Goal: Information Seeking & Learning: Understand process/instructions

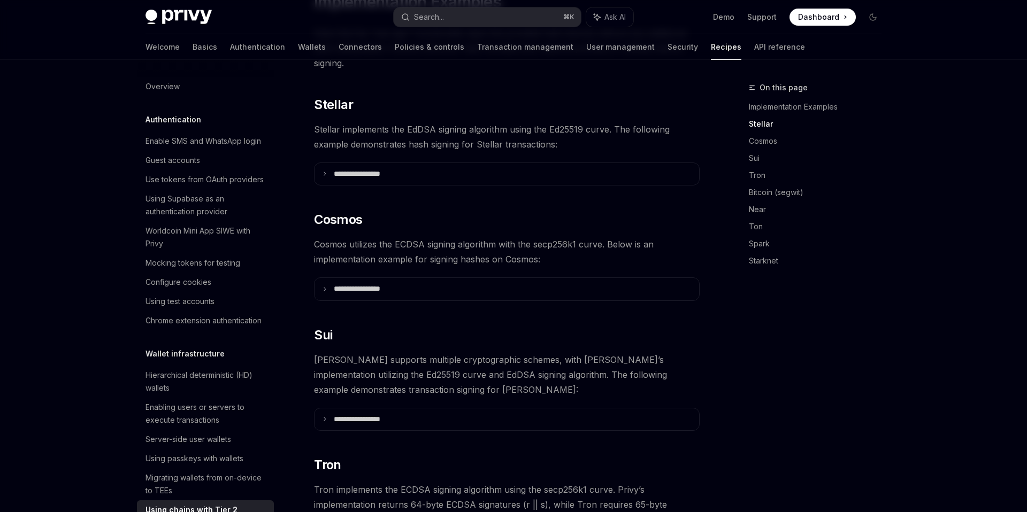
scroll to position [224, 0]
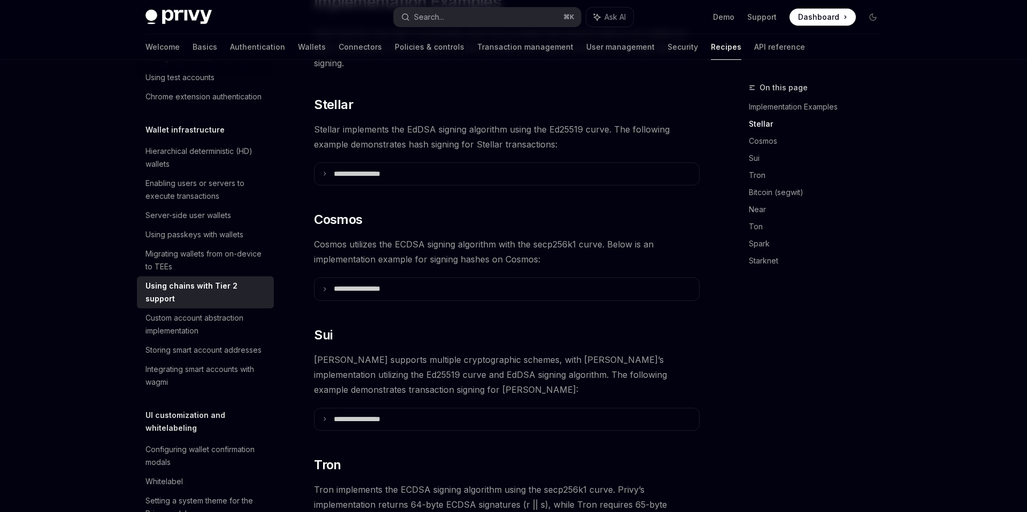
type textarea "*"
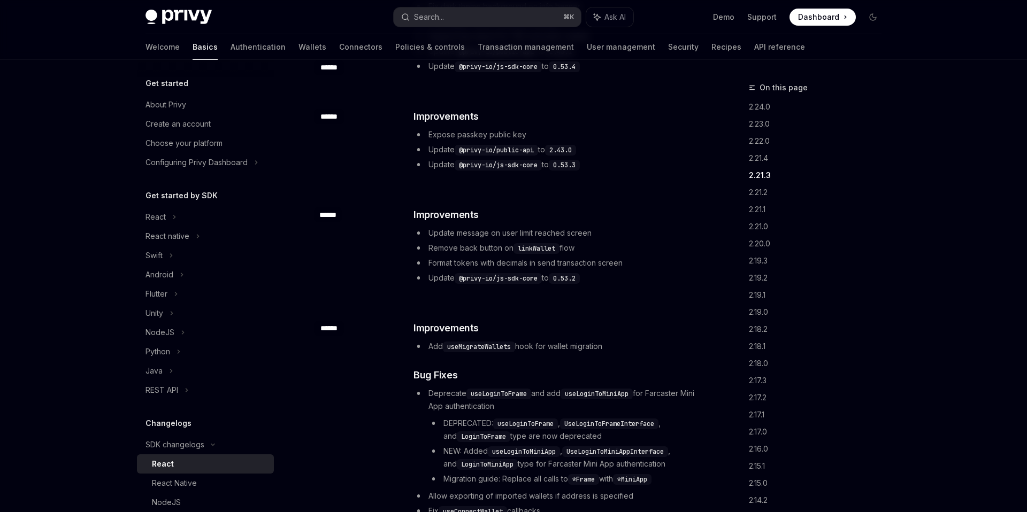
scroll to position [1012, 0]
drag, startPoint x: 460, startPoint y: 266, endPoint x: 541, endPoint y: 268, distance: 81.3
click at [541, 273] on code "@privy-io/js-sdk-core" at bounding box center [498, 278] width 87 height 11
copy code "@privy-io/js-sdk-core"
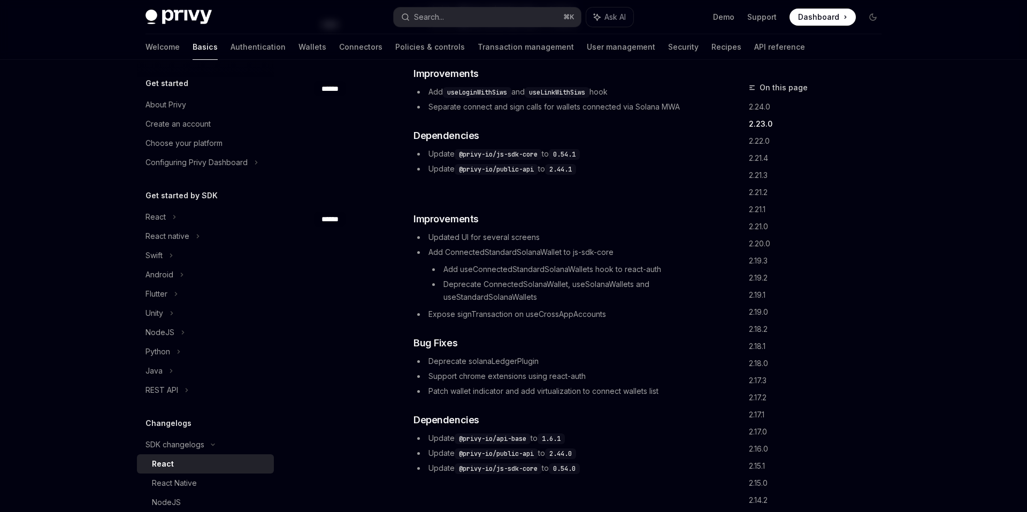
scroll to position [326, 0]
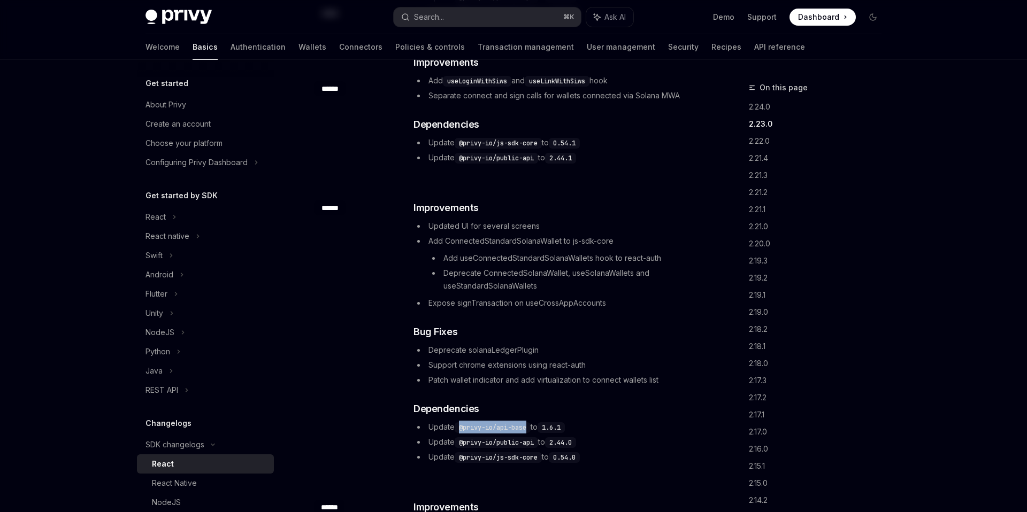
drag, startPoint x: 460, startPoint y: 416, endPoint x: 531, endPoint y: 420, distance: 70.8
click at [531, 423] on code "@privy-io/api-base" at bounding box center [493, 428] width 76 height 11
copy code "@privy-io/api-base"
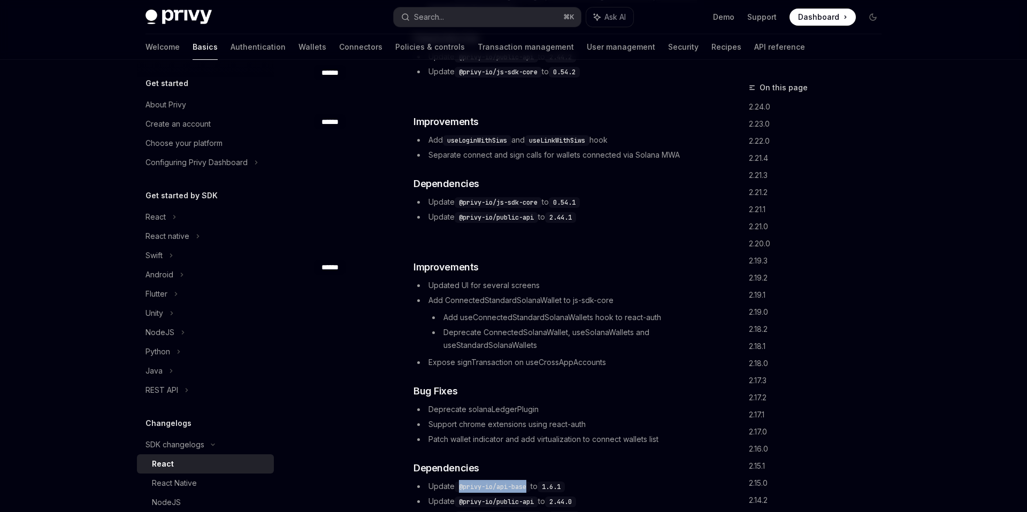
scroll to position [258, 0]
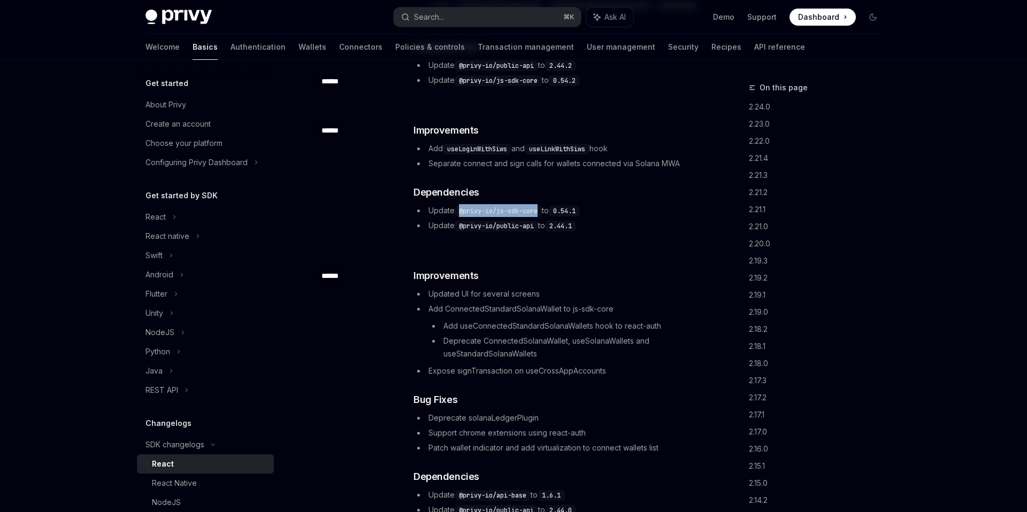
drag, startPoint x: 460, startPoint y: 197, endPoint x: 540, endPoint y: 198, distance: 79.7
click at [540, 206] on code "@privy-io/js-sdk-core" at bounding box center [498, 211] width 87 height 11
copy code "@privy-io/js-sdk-core"
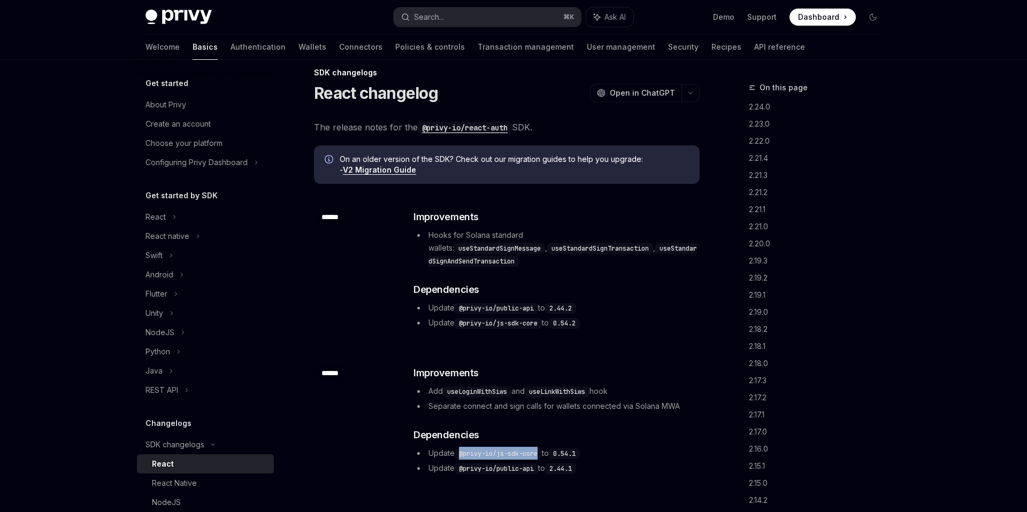
scroll to position [19, 0]
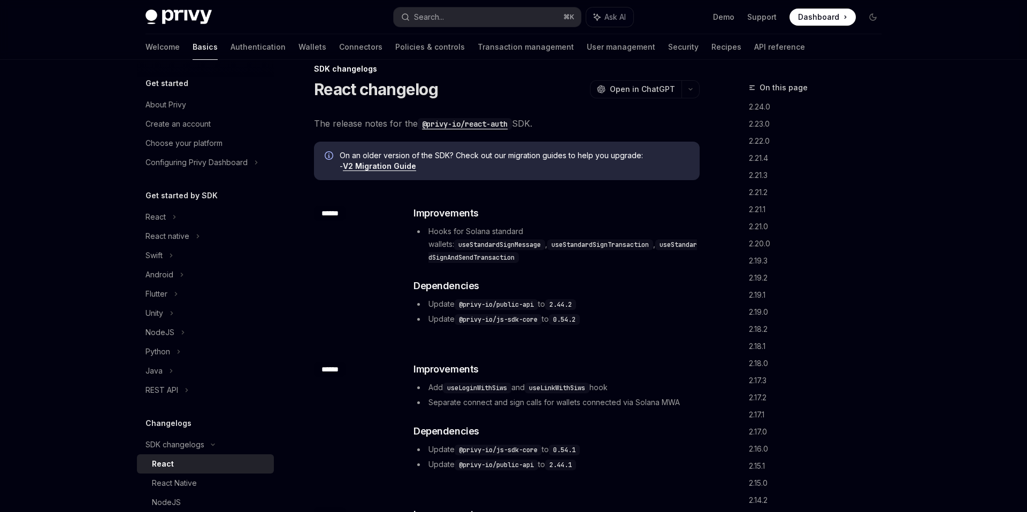
click at [508, 325] on div "​ ****** ​ Improvements Hooks for Solana standard wallets: useStandardSignMessa…" at bounding box center [507, 267] width 386 height 156
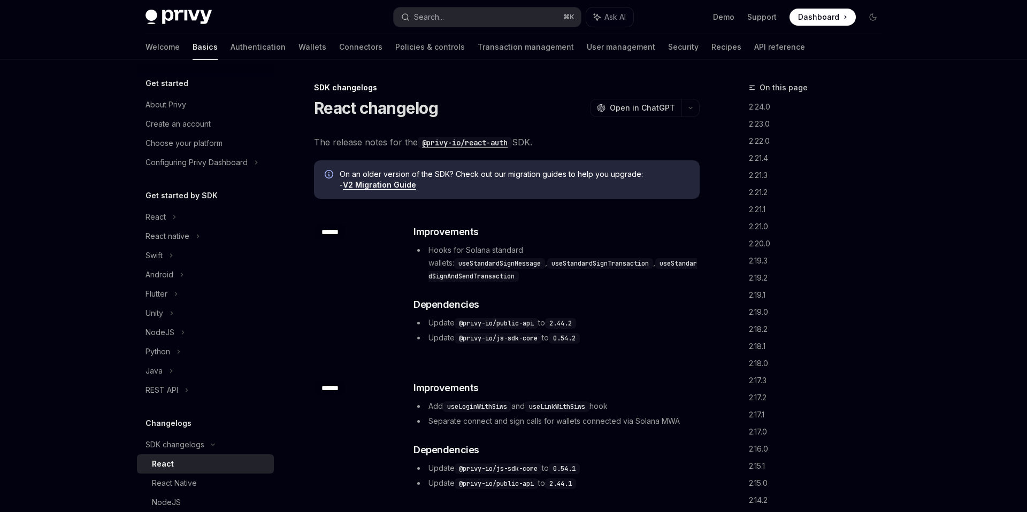
scroll to position [24, 0]
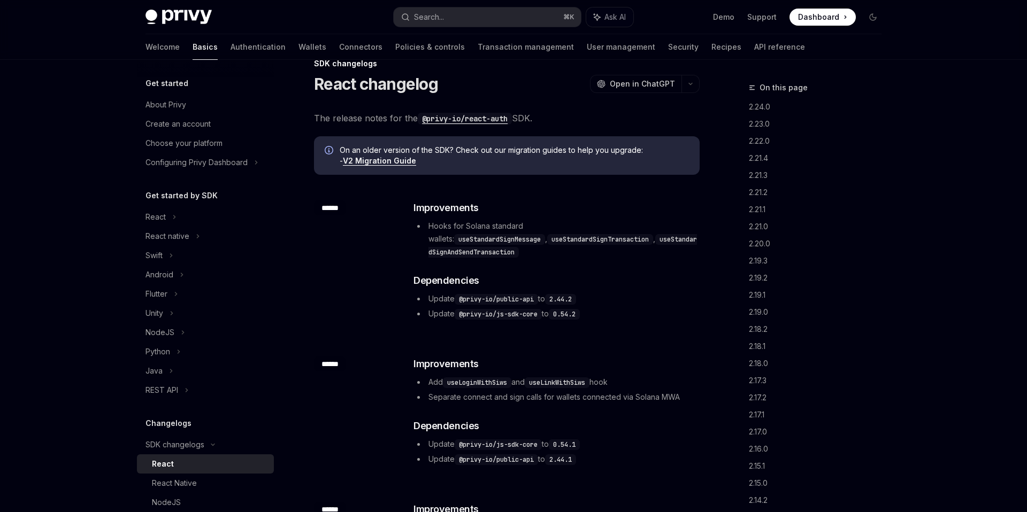
click at [382, 163] on link "V2 Migration Guide" at bounding box center [379, 161] width 73 height 10
type textarea "*"
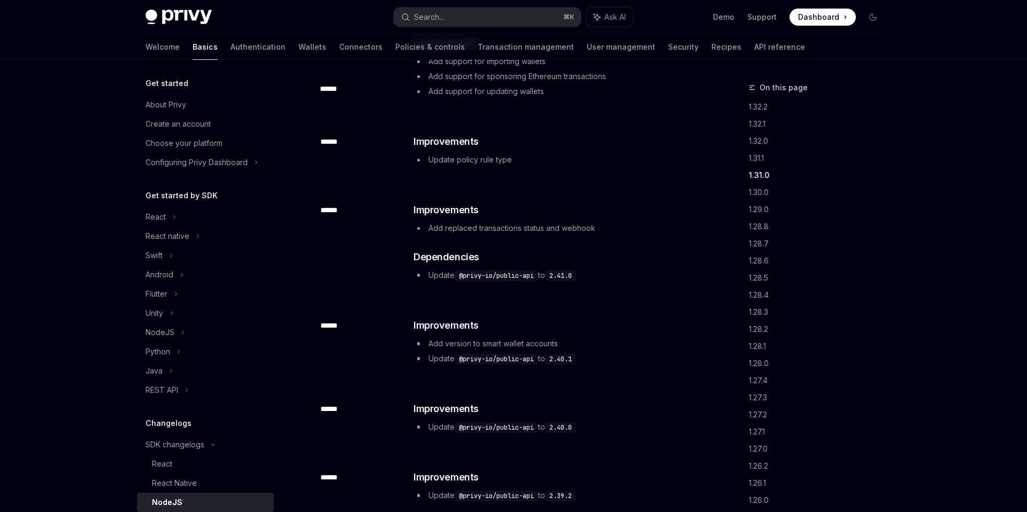
scroll to position [464, 0]
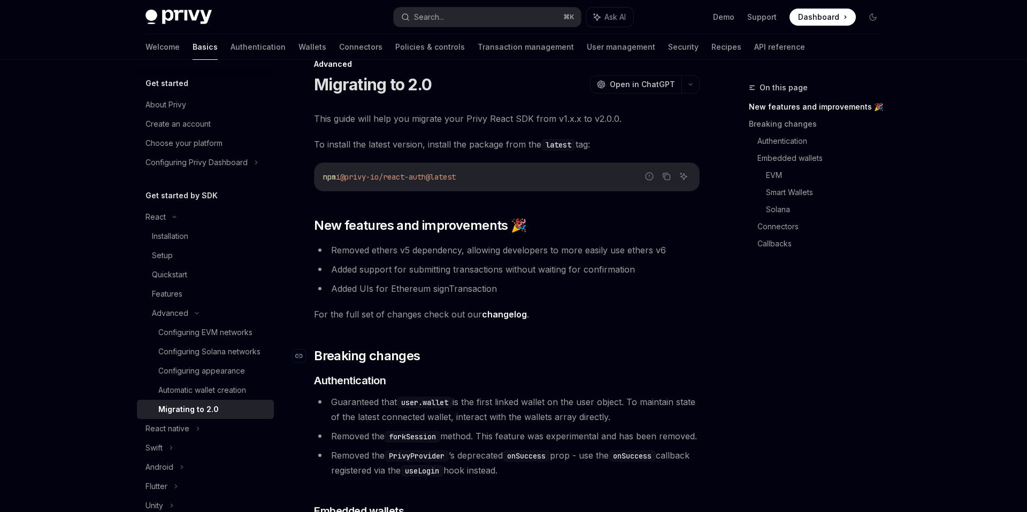
scroll to position [25, 0]
click at [665, 174] on icon "Copy the contents from the code block" at bounding box center [666, 175] width 9 height 9
click at [479, 174] on code "npm i @privy-io/react-auth@latest" at bounding box center [506, 175] width 367 height 13
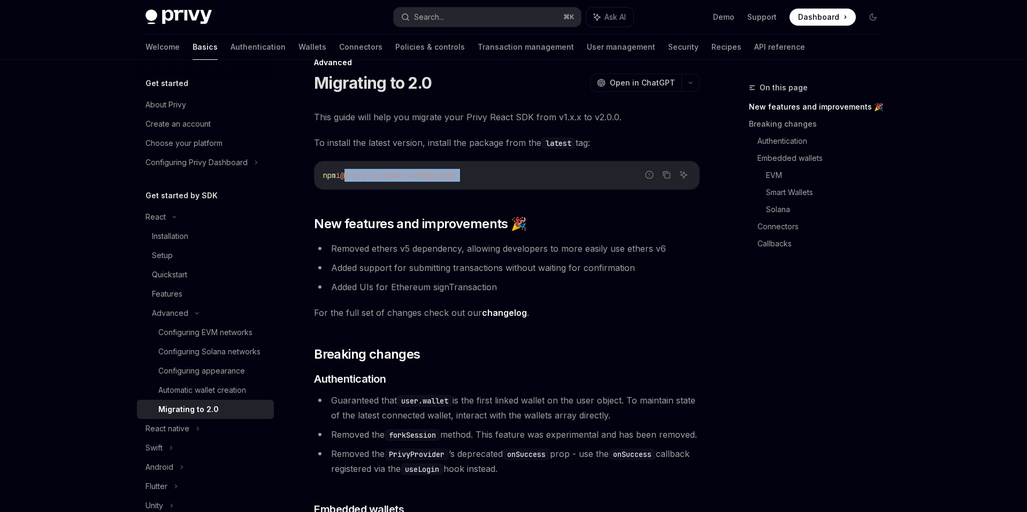
drag, startPoint x: 479, startPoint y: 174, endPoint x: 351, endPoint y: 176, distance: 127.8
click at [351, 176] on code "npm i @privy-io/react-auth@latest" at bounding box center [506, 175] width 367 height 13
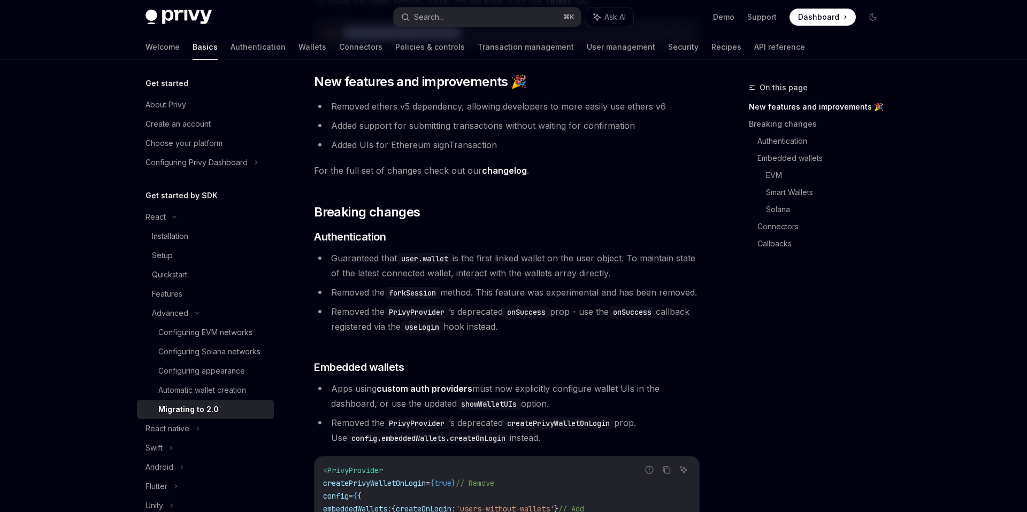
scroll to position [170, 0]
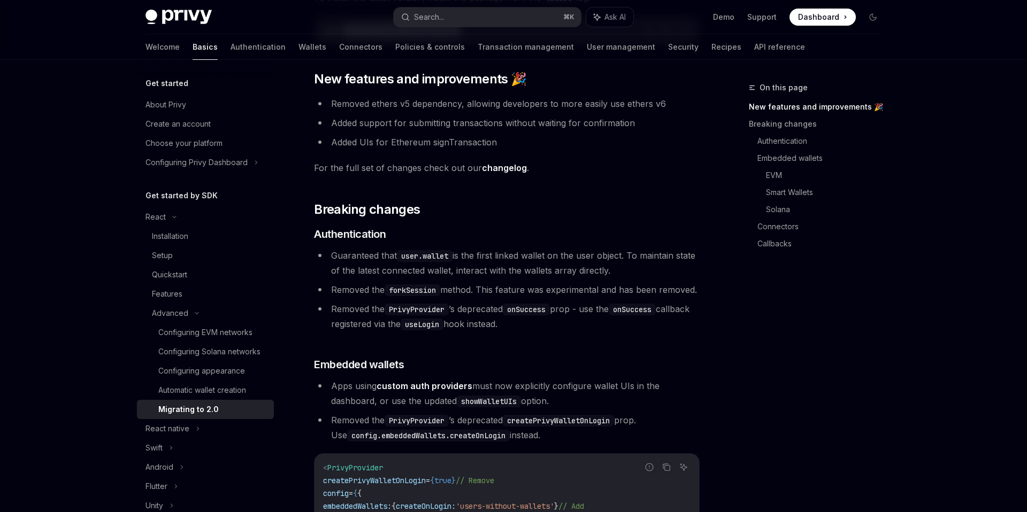
type textarea "*"
